Goal: Answer question/provide support: Answer question/provide support

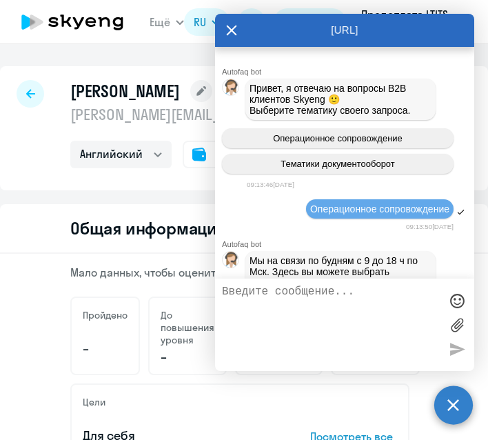
select select "english"
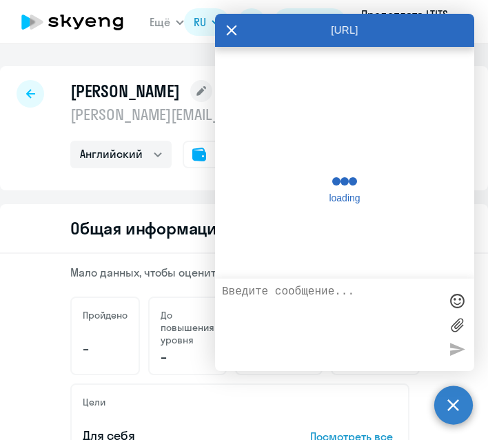
scroll to position [10331, 0]
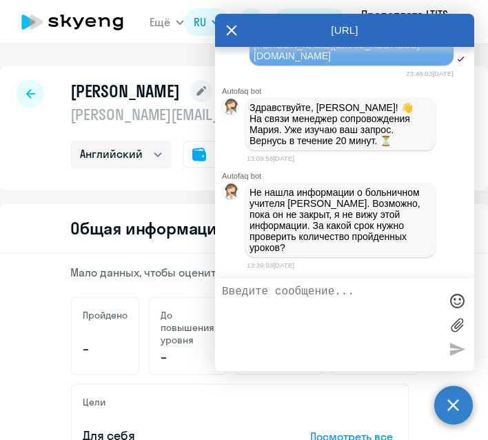
click at [398, 305] on textarea at bounding box center [331, 324] width 218 height 79
click at [390, 310] on textarea at bounding box center [331, 324] width 218 height 79
type textarea "С 1 по 31 сентября"
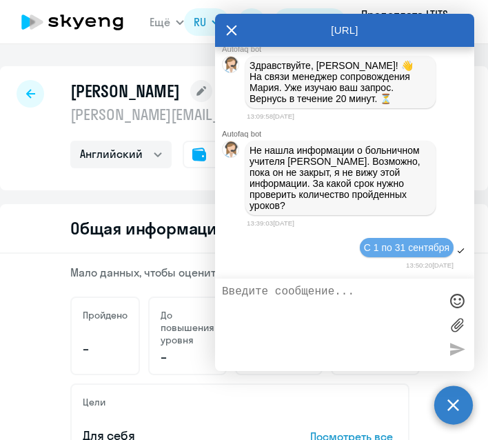
click at [349, 317] on textarea at bounding box center [331, 324] width 218 height 79
type textarea "А учитель его сейчас проводит уроки?"
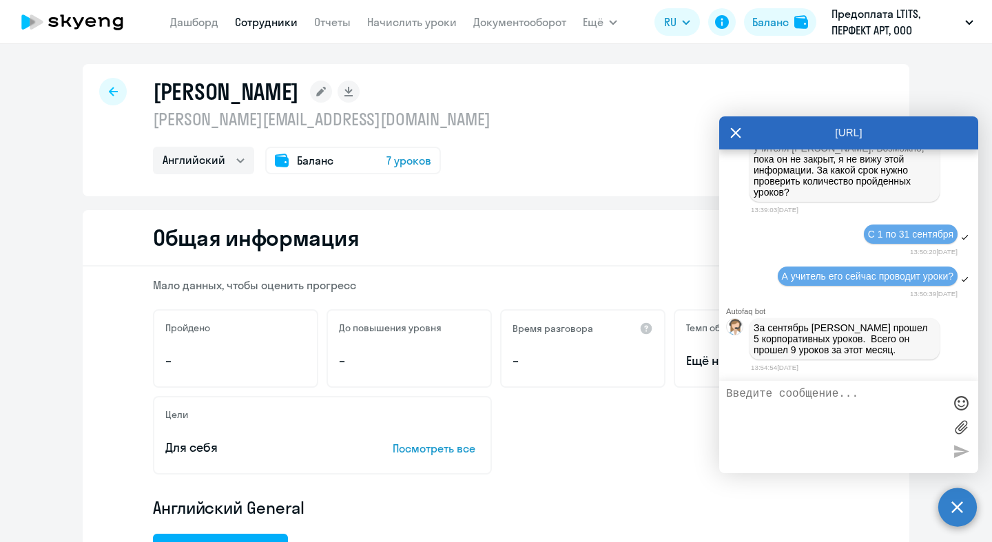
scroll to position [3, 0]
click at [392, 163] on span "7 уроков" at bounding box center [409, 160] width 45 height 17
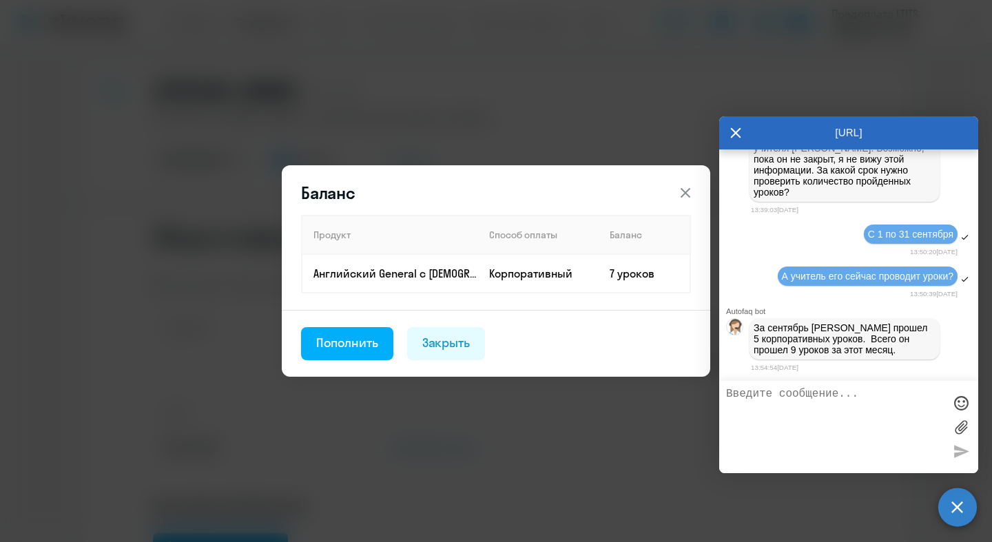
click at [487, 189] on icon at bounding box center [686, 193] width 17 height 17
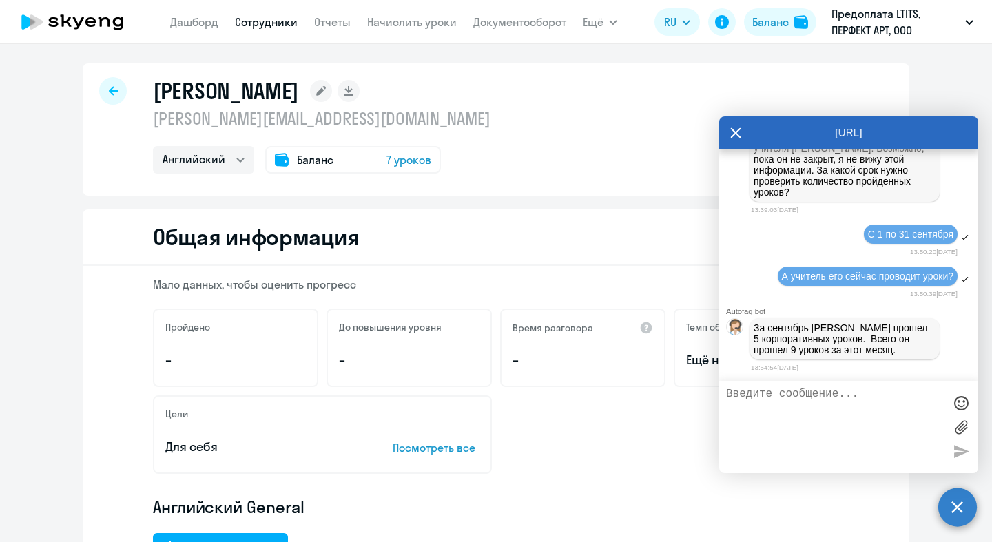
click at [487, 420] on textarea at bounding box center [835, 427] width 218 height 79
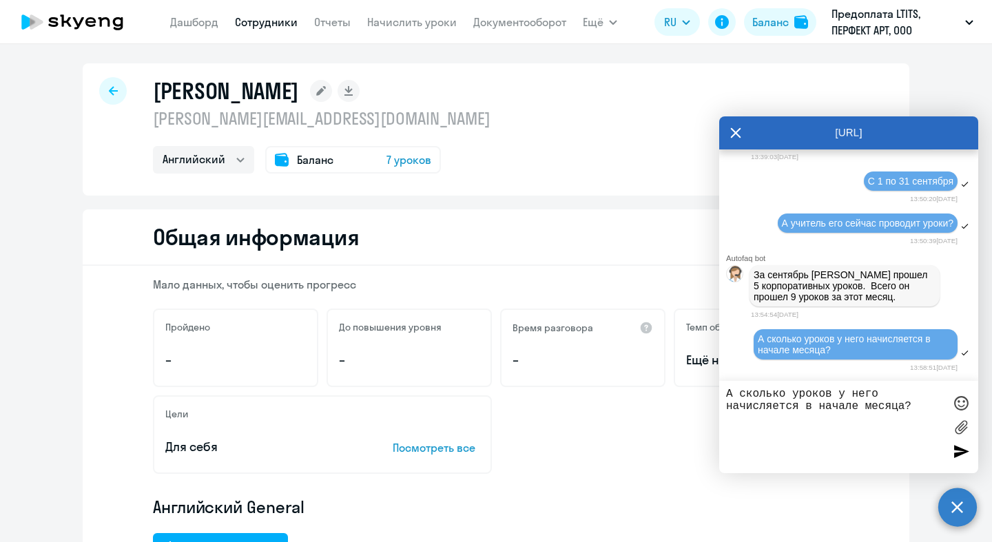
type textarea "А сколько уроков у него начисляется в начале месяца?"
click at [487, 439] on div at bounding box center [961, 427] width 21 height 79
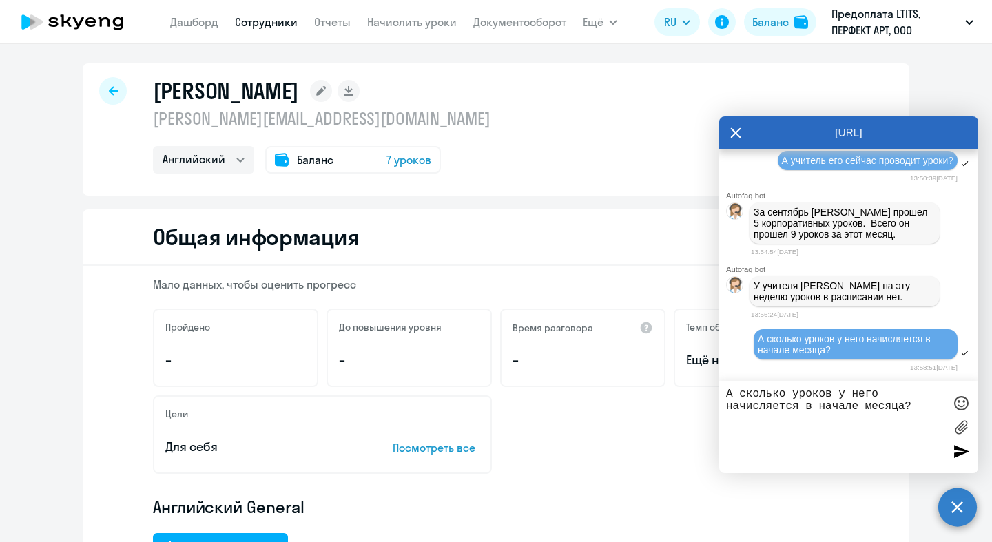
click at [487, 439] on div at bounding box center [961, 451] width 21 height 21
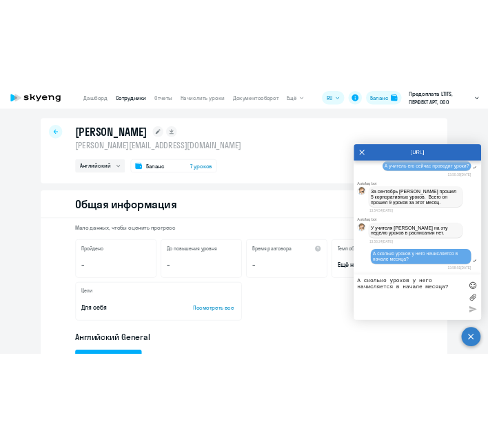
scroll to position [10671, 0]
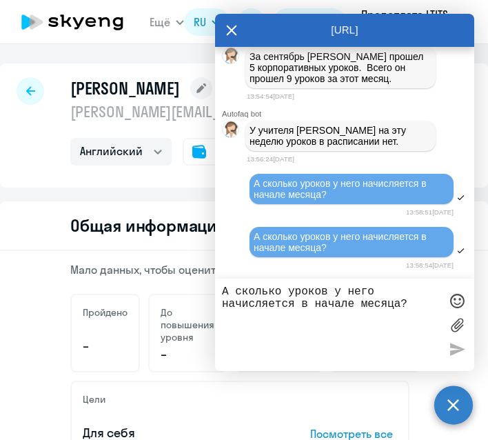
click at [334, 307] on textarea "А сколько уроков у него начисляется в начале месяца?" at bounding box center [331, 324] width 218 height 79
click at [334, 306] on textarea "А сколько уроков у него начисляется в начале месяца?" at bounding box center [331, 324] width 218 height 79
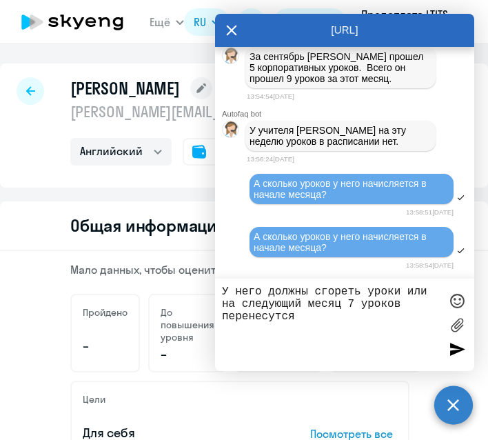
type textarea "У него должны сгореть уроки или на следующий месяц 7 уроков перенесутся?"
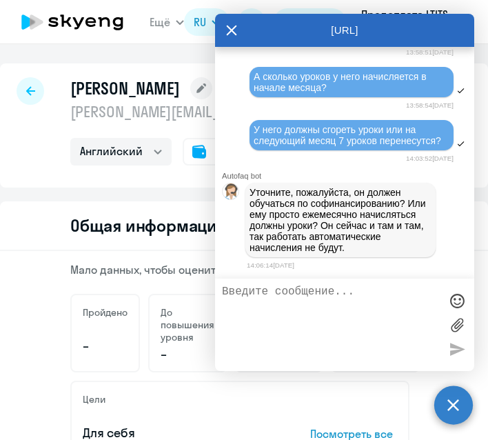
scroll to position [10863, 0]
click at [352, 314] on textarea at bounding box center [331, 324] width 218 height 79
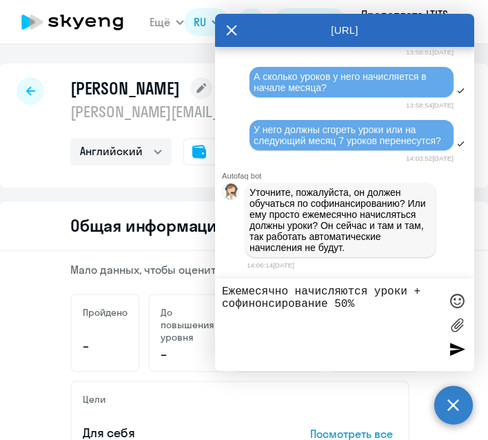
type textarea "Ежемесячно начисляются уроки + софинонсирование 50%"
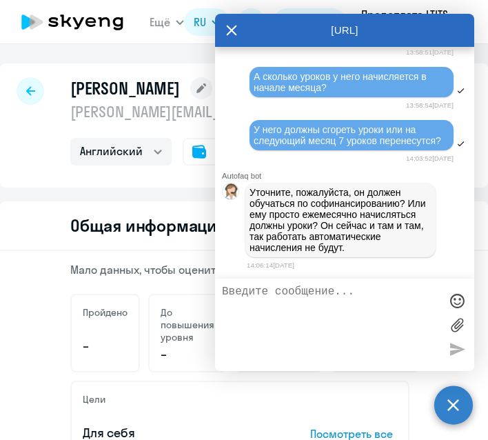
scroll to position [10918, 0]
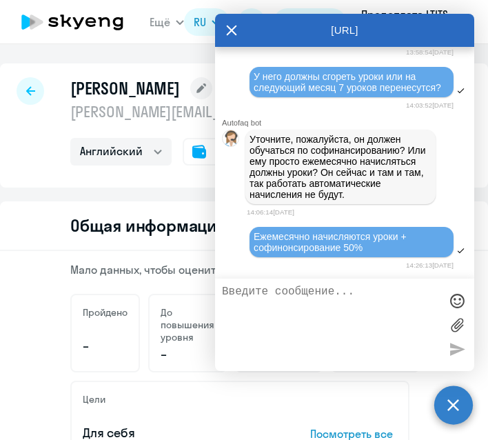
click at [400, 294] on textarea at bounding box center [331, 324] width 218 height 79
click at [374, 284] on div at bounding box center [344, 324] width 259 height 92
click at [371, 289] on textarea at bounding box center [331, 324] width 218 height 79
click at [369, 296] on textarea at bounding box center [331, 324] width 218 height 79
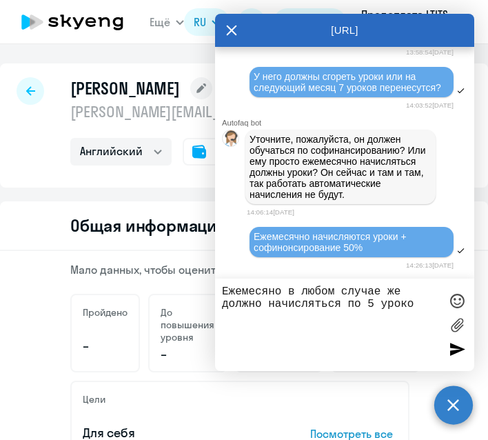
type textarea "Ежемесяно в любом случае же должно начисляться по 5 уроков"
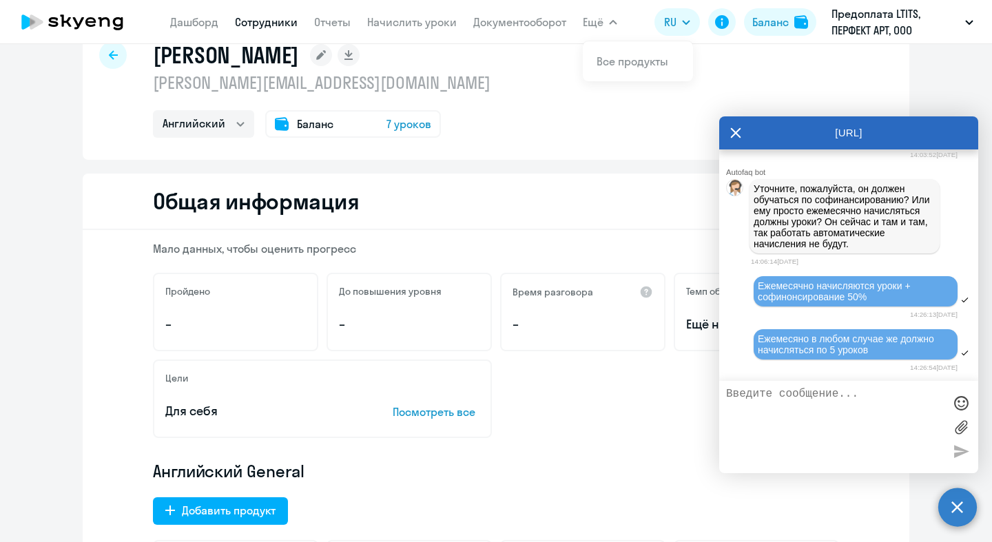
scroll to position [0, 0]
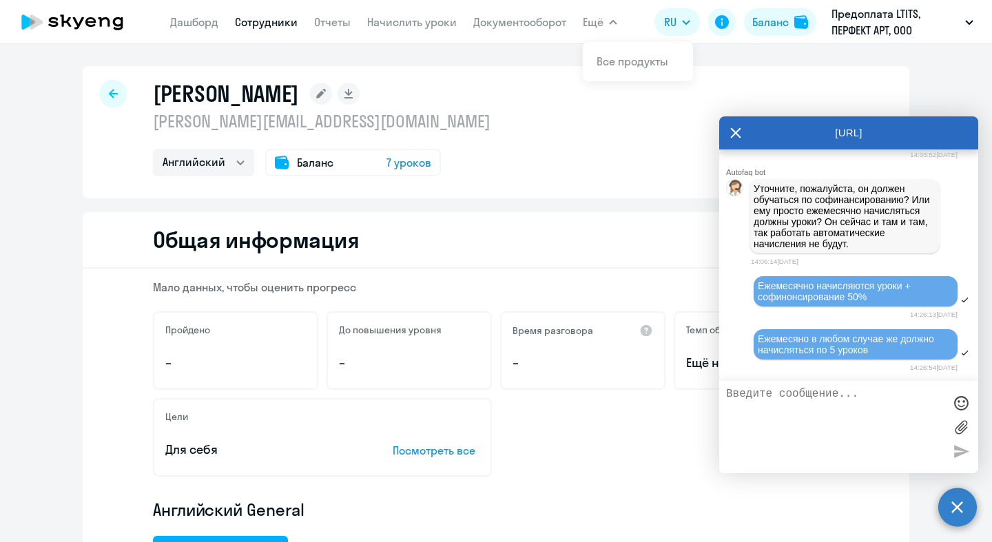
click at [387, 153] on div "Баланс 7 уроков" at bounding box center [353, 163] width 176 height 28
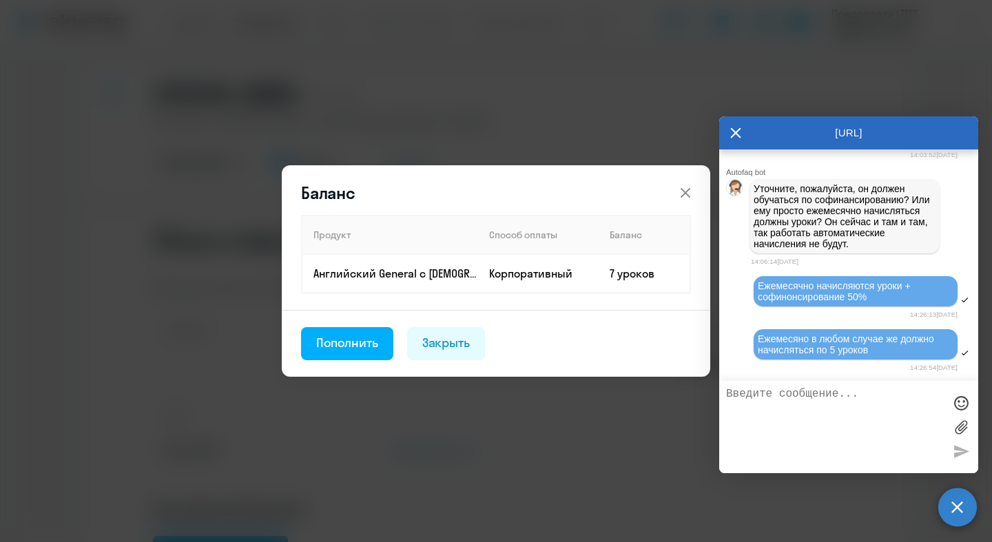
click at [487, 188] on icon at bounding box center [686, 193] width 17 height 17
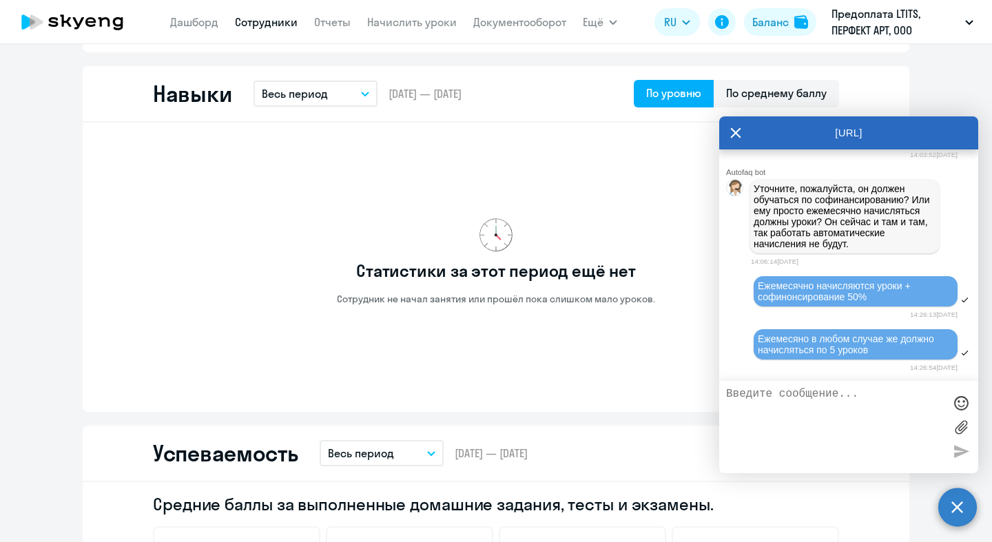
scroll to position [383, 0]
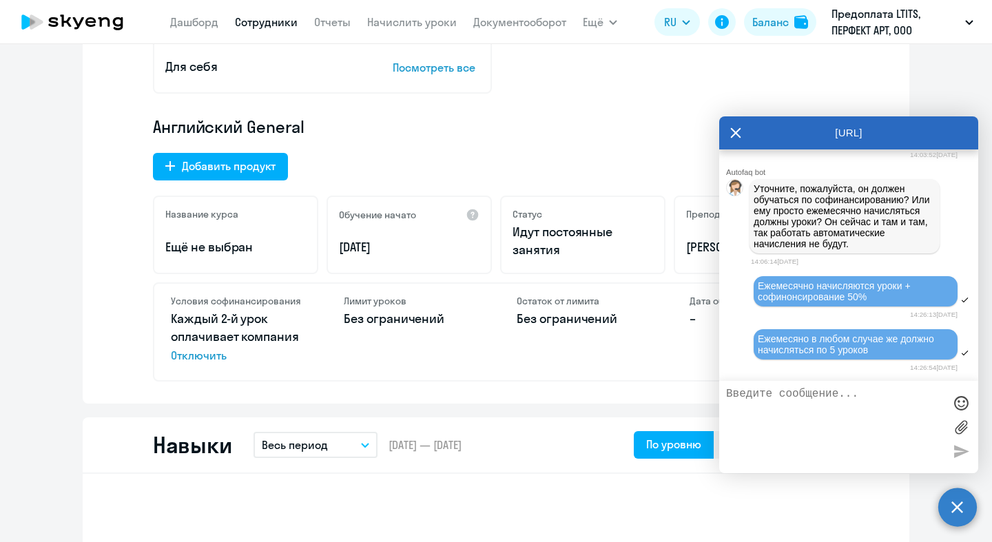
click at [487, 439] on textarea at bounding box center [835, 427] width 218 height 79
type textarea "Почему не начисляется?"
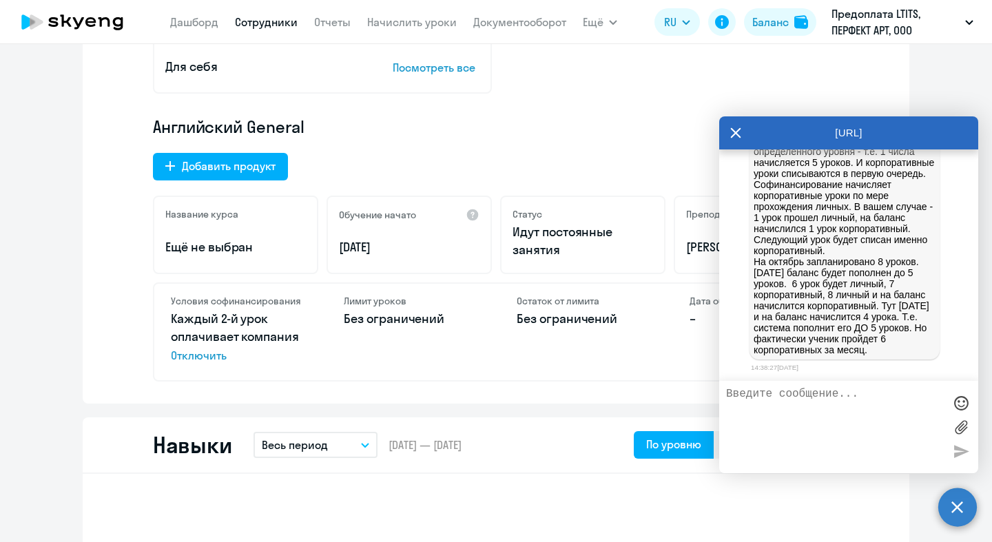
scroll to position [11316, 0]
type textarea "А списание уроков будет в октябре?"
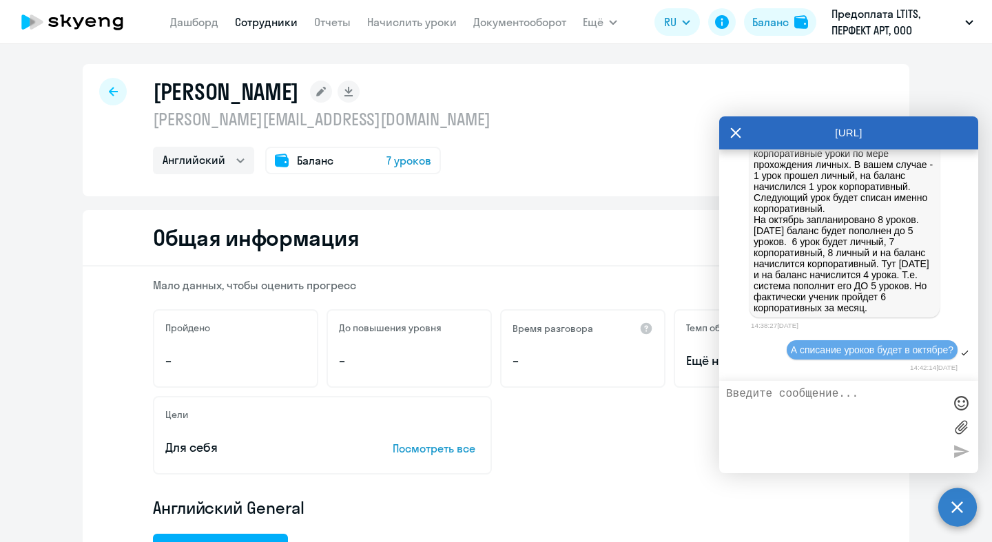
scroll to position [0, 0]
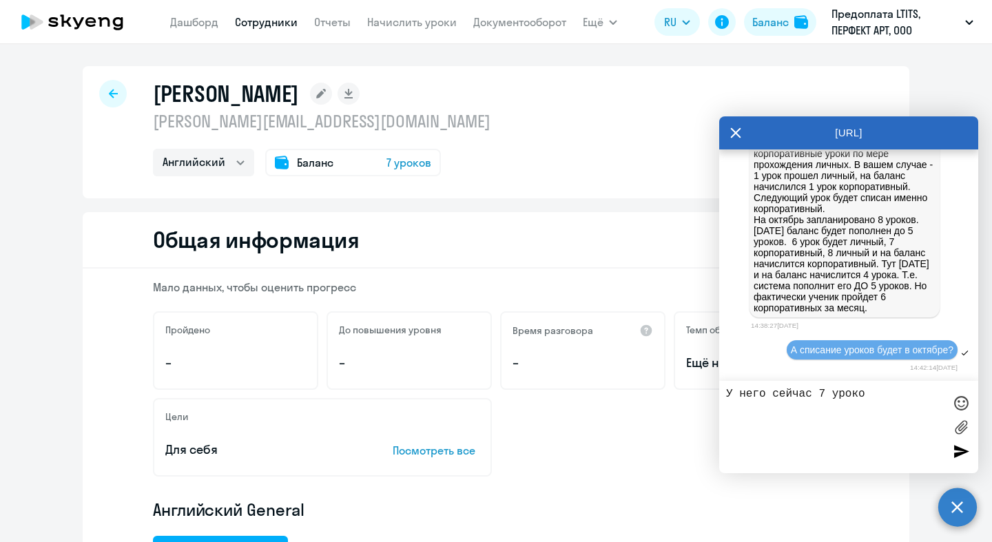
type textarea "У него сейчас 7 уроков"
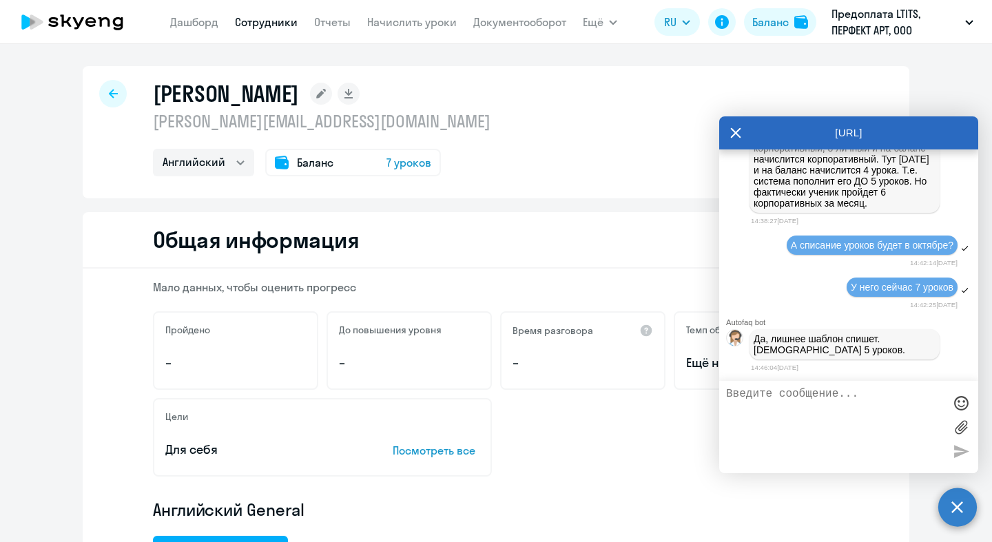
scroll to position [11469, 0]
click at [487, 417] on textarea at bounding box center [835, 427] width 218 height 79
type textarea "[PERSON_NAME] должен списать?"
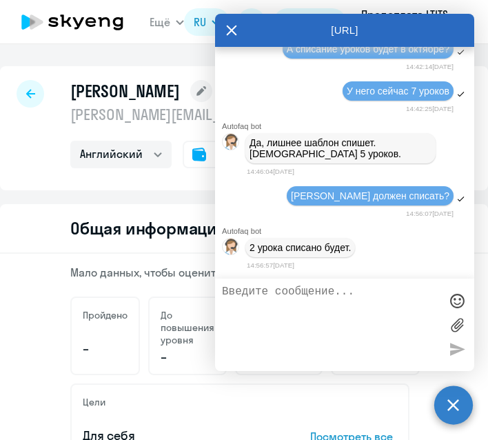
scroll to position [11357, 0]
drag, startPoint x: 253, startPoint y: 181, endPoint x: 416, endPoint y: 205, distance: 164.3
copy p "Loremi dolorsitametcon adipiscing elitse doeiusmod tempor in utlaboreetdol magn…"
click at [247, 305] on textarea at bounding box center [331, 324] width 218 height 79
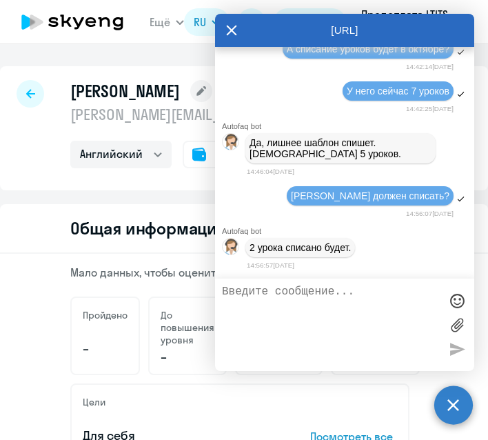
scroll to position [11567, 0]
click at [360, 305] on textarea at bounding box center [331, 324] width 218 height 79
